Goal: Information Seeking & Learning: Learn about a topic

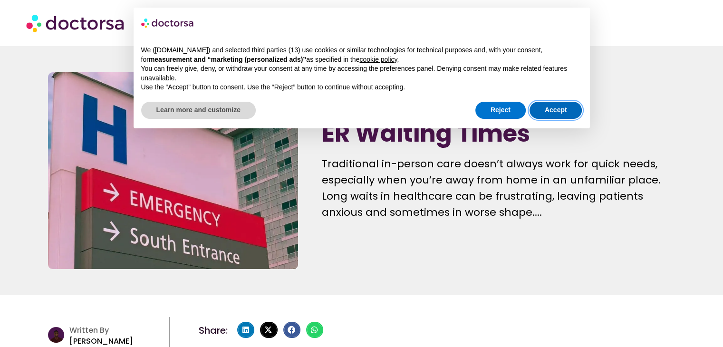
click at [545, 111] on button "Accept" at bounding box center [556, 110] width 53 height 17
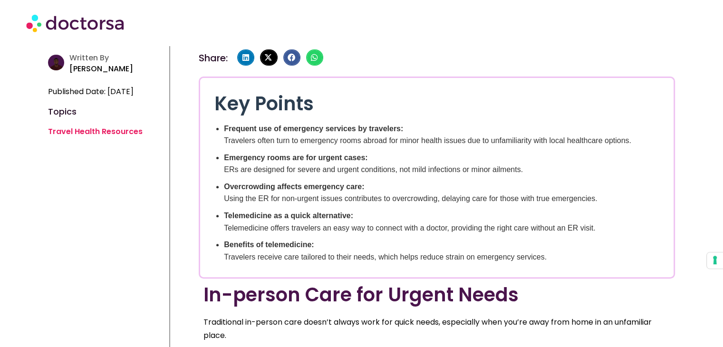
scroll to position [333, 0]
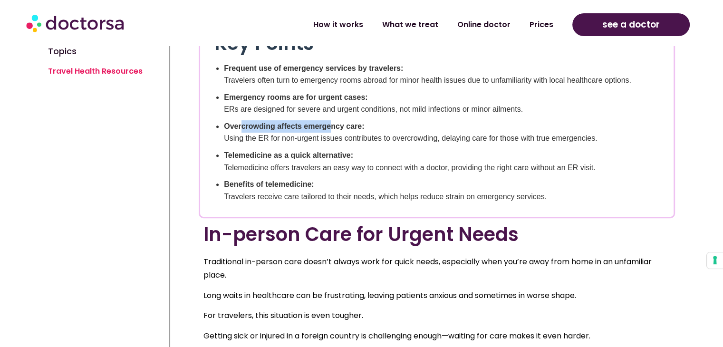
drag, startPoint x: 244, startPoint y: 119, endPoint x: 335, endPoint y: 119, distance: 90.8
click at [335, 119] on ul "Frequent use of emergency services by travelers: Travelers often turn to emerge…" at bounding box center [436, 132] width 445 height 141
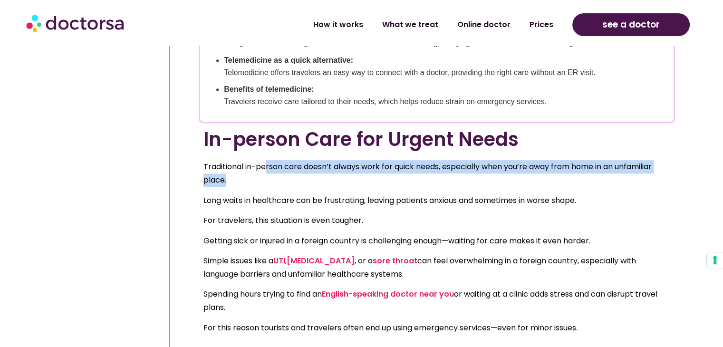
drag, startPoint x: 267, startPoint y: 170, endPoint x: 357, endPoint y: 175, distance: 90.5
click at [356, 176] on p "Traditional in-person care doesn’t always work for quick needs, especially when…" at bounding box center [437, 173] width 467 height 27
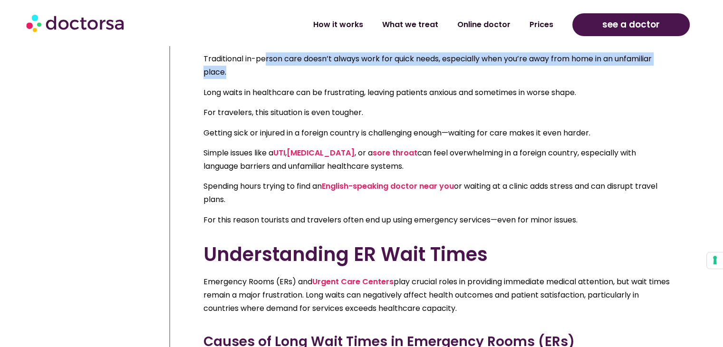
scroll to position [618, 0]
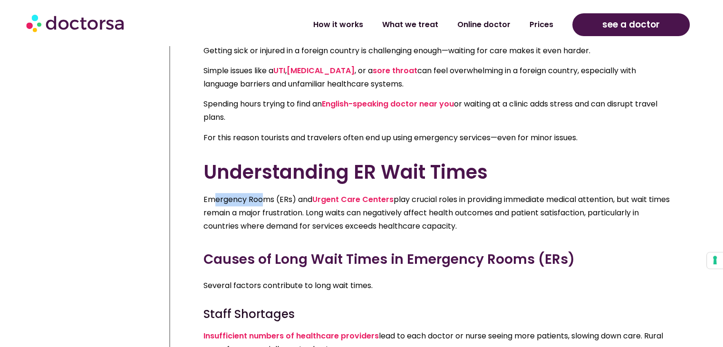
drag, startPoint x: 220, startPoint y: 202, endPoint x: 261, endPoint y: 203, distance: 41.4
click at [261, 203] on p "Emergency Rooms (ERs) and Urgent Care Centers play crucial roles in providing i…" at bounding box center [437, 213] width 467 height 40
click at [262, 203] on p "Emergency Rooms (ERs) and Urgent Care Centers play crucial roles in providing i…" at bounding box center [437, 213] width 467 height 40
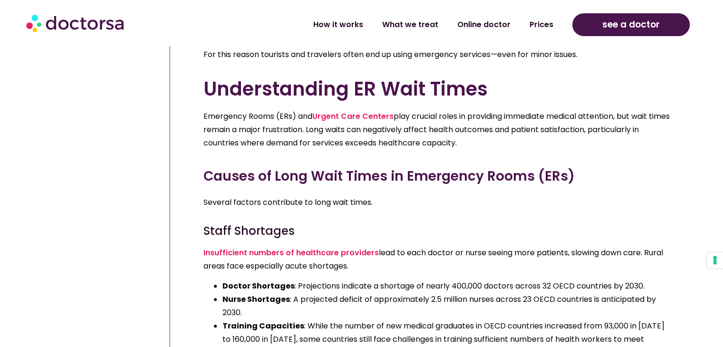
scroll to position [808, 0]
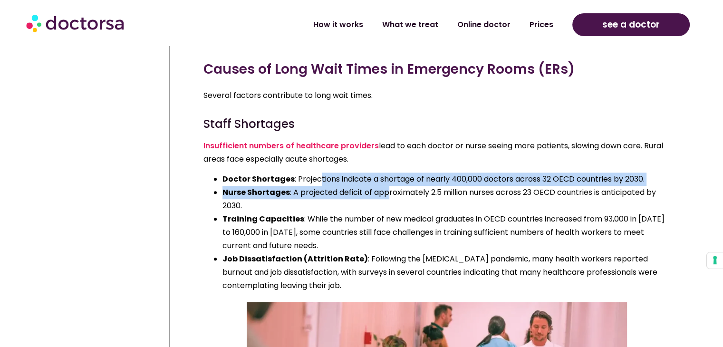
drag, startPoint x: 354, startPoint y: 185, endPoint x: 387, endPoint y: 185, distance: 32.8
click at [387, 185] on ul "Doctor Shortages : Projections indicate a shortage of nearly 400,000 doctors ac…" at bounding box center [437, 233] width 467 height 120
click at [387, 186] on li "Nurse Shortages : A projected deficit of approximately 2.5 million nurses acros…" at bounding box center [447, 199] width 448 height 27
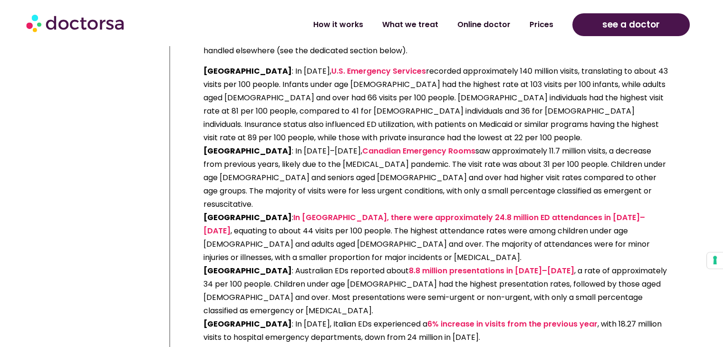
scroll to position [1284, 0]
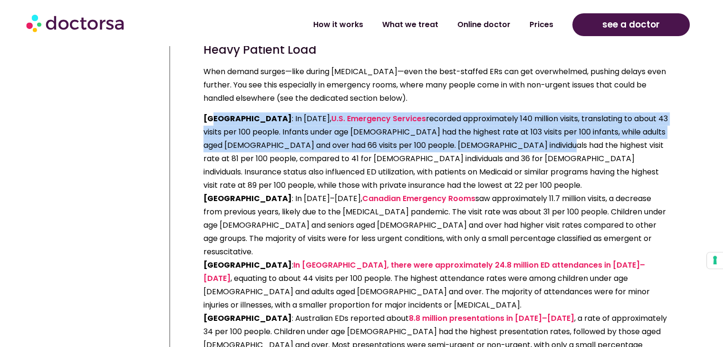
drag, startPoint x: 215, startPoint y: 117, endPoint x: 484, endPoint y: 143, distance: 270.0
click at [484, 143] on p "[GEOGRAPHIC_DATA] : In [DATE], U.S. Emergency Services recorded approximately 1…" at bounding box center [437, 252] width 467 height 280
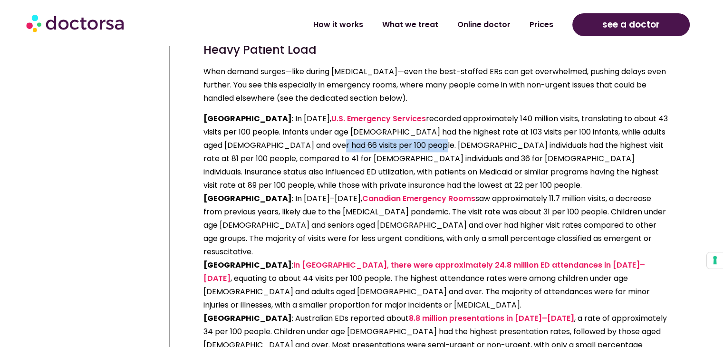
drag, startPoint x: 270, startPoint y: 143, endPoint x: 376, endPoint y: 145, distance: 106.1
click at [376, 145] on p "[GEOGRAPHIC_DATA] : In [DATE], U.S. Emergency Services recorded approximately 1…" at bounding box center [437, 252] width 467 height 280
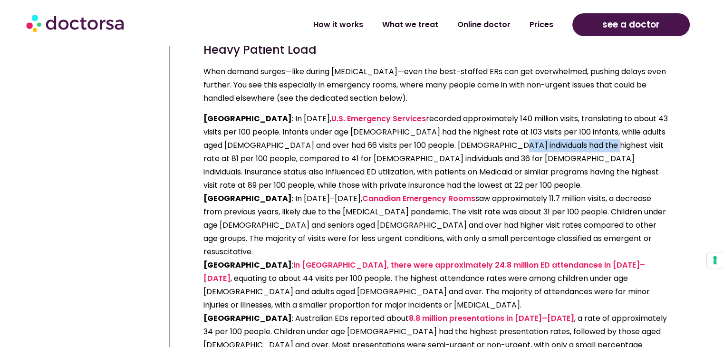
drag, startPoint x: 510, startPoint y: 142, endPoint x: 540, endPoint y: 142, distance: 30.0
click at [536, 142] on p "[GEOGRAPHIC_DATA] : In [DATE], U.S. Emergency Services recorded approximately 1…" at bounding box center [437, 252] width 467 height 280
click at [540, 142] on p "[GEOGRAPHIC_DATA] : In [DATE], U.S. Emergency Services recorded approximately 1…" at bounding box center [437, 252] width 467 height 280
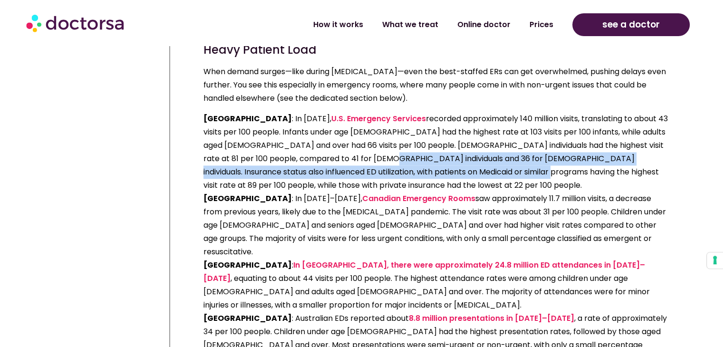
drag, startPoint x: 340, startPoint y: 162, endPoint x: 453, endPoint y: 170, distance: 113.5
click at [453, 170] on p "[GEOGRAPHIC_DATA] : In [DATE], U.S. Emergency Services recorded approximately 1…" at bounding box center [437, 252] width 467 height 280
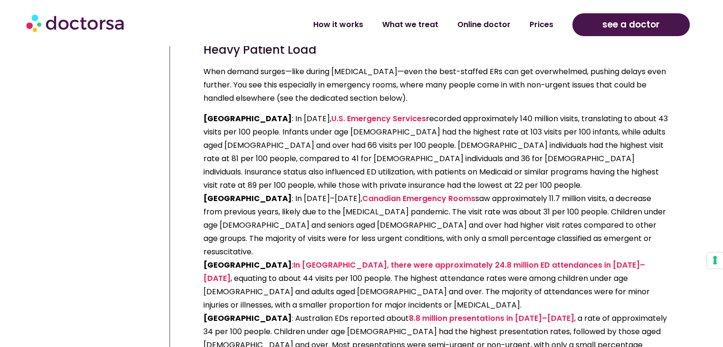
click at [455, 170] on p "[GEOGRAPHIC_DATA] : In [DATE], U.S. Emergency Services recorded approximately 1…" at bounding box center [437, 252] width 467 height 280
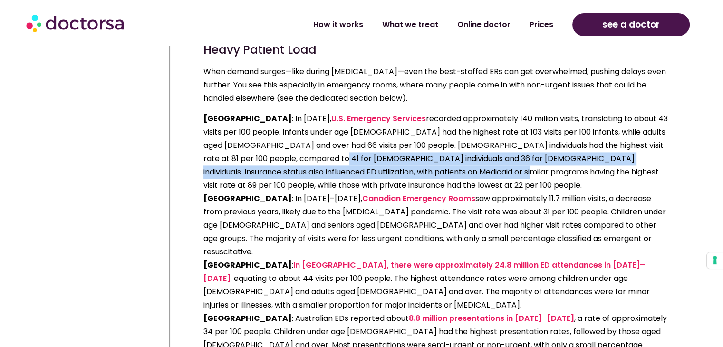
drag, startPoint x: 279, startPoint y: 158, endPoint x: 444, endPoint y: 168, distance: 164.8
click at [434, 166] on p "[GEOGRAPHIC_DATA] : In [DATE], U.S. Emergency Services recorded approximately 1…" at bounding box center [437, 252] width 467 height 280
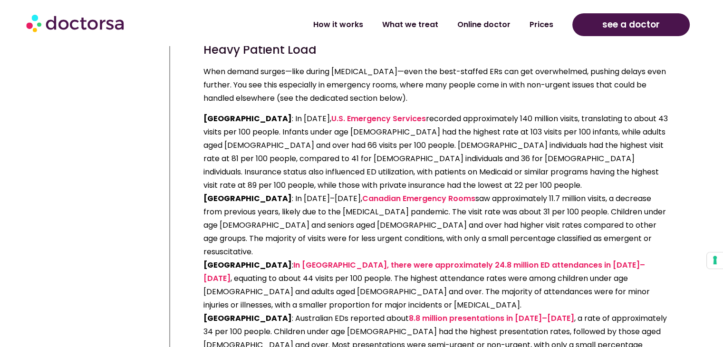
click at [444, 168] on p "[GEOGRAPHIC_DATA] : In [DATE], U.S. Emergency Services recorded approximately 1…" at bounding box center [437, 252] width 467 height 280
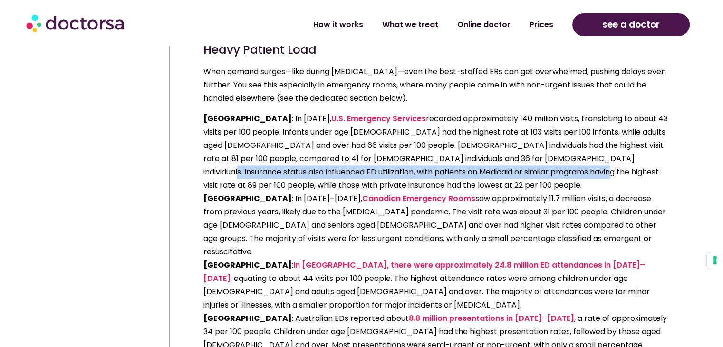
drag, startPoint x: 500, startPoint y: 166, endPoint x: 578, endPoint y: 161, distance: 78.1
click at [574, 162] on p "[GEOGRAPHIC_DATA] : In [DATE], U.S. Emergency Services recorded approximately 1…" at bounding box center [437, 252] width 467 height 280
click at [578, 161] on p "[GEOGRAPHIC_DATA] : In [DATE], U.S. Emergency Services recorded approximately 1…" at bounding box center [437, 252] width 467 height 280
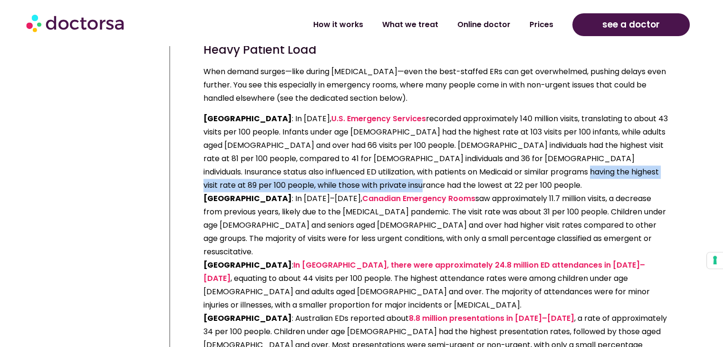
drag, startPoint x: 457, startPoint y: 173, endPoint x: 370, endPoint y: 180, distance: 86.4
click at [371, 180] on p "[GEOGRAPHIC_DATA] : In [DATE], U.S. Emergency Services recorded approximately 1…" at bounding box center [437, 252] width 467 height 280
click at [363, 181] on p "[GEOGRAPHIC_DATA] : In [DATE], U.S. Emergency Services recorded approximately 1…" at bounding box center [437, 252] width 467 height 280
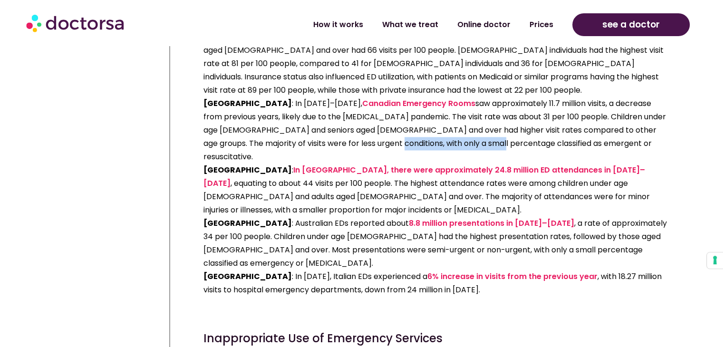
drag, startPoint x: 284, startPoint y: 138, endPoint x: 408, endPoint y: 142, distance: 123.7
click at [407, 142] on p "[GEOGRAPHIC_DATA] : In [DATE], U.S. Emergency Services recorded approximately 1…" at bounding box center [437, 157] width 467 height 280
click at [408, 142] on p "[GEOGRAPHIC_DATA] : In [DATE], U.S. Emergency Services recorded approximately 1…" at bounding box center [437, 157] width 467 height 280
